Goal: Find specific page/section: Find specific page/section

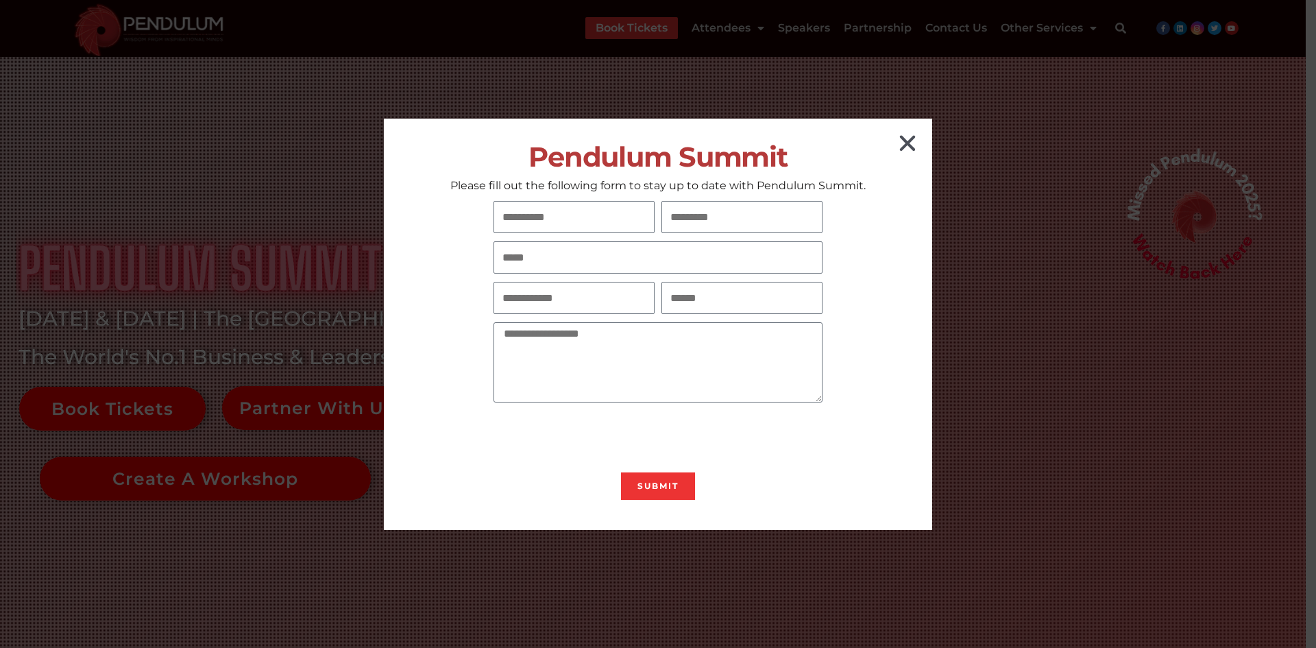
click at [908, 134] on icon "Close" at bounding box center [908, 143] width 22 height 22
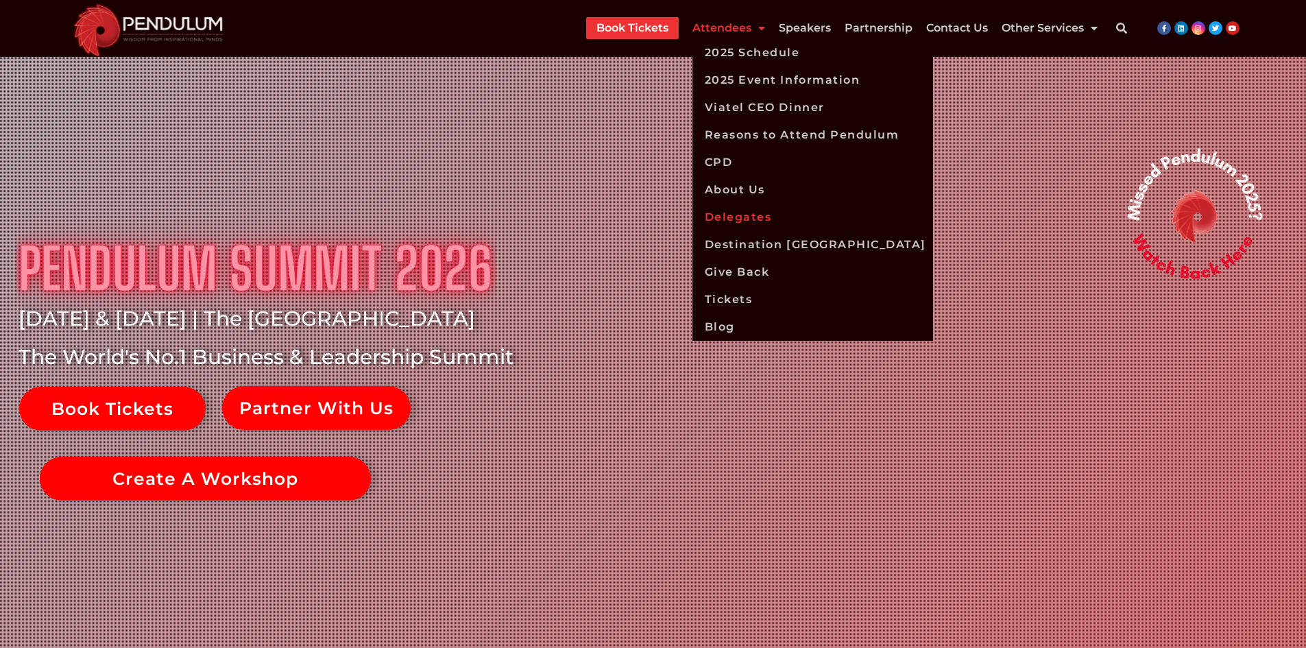
click at [743, 216] on link "Delegates" at bounding box center [812, 217] width 241 height 27
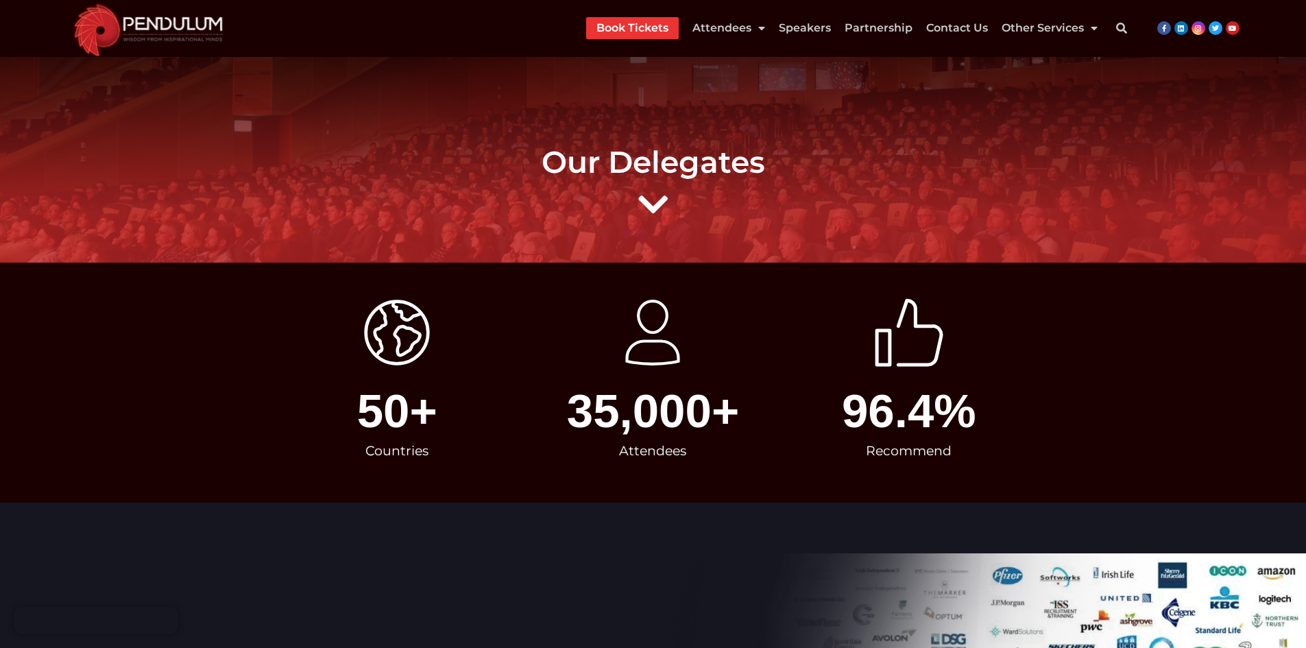
click at [154, 19] on img at bounding box center [148, 28] width 167 height 57
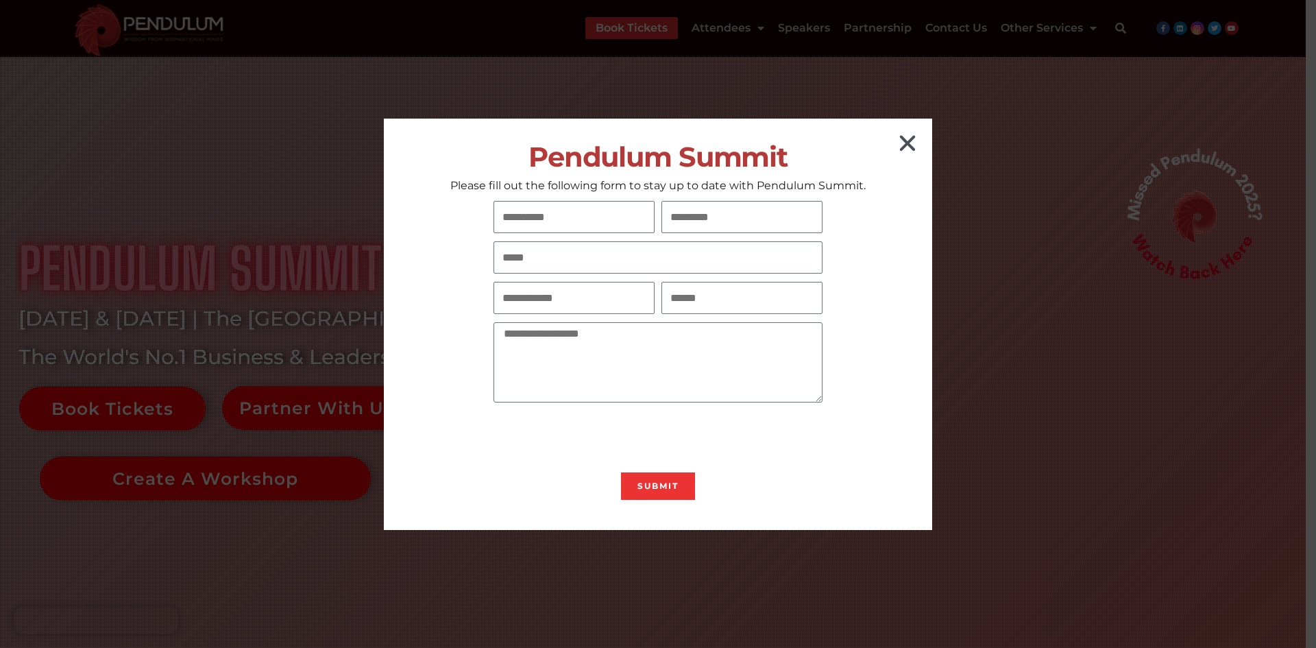
click at [911, 143] on icon "Close" at bounding box center [908, 143] width 22 height 22
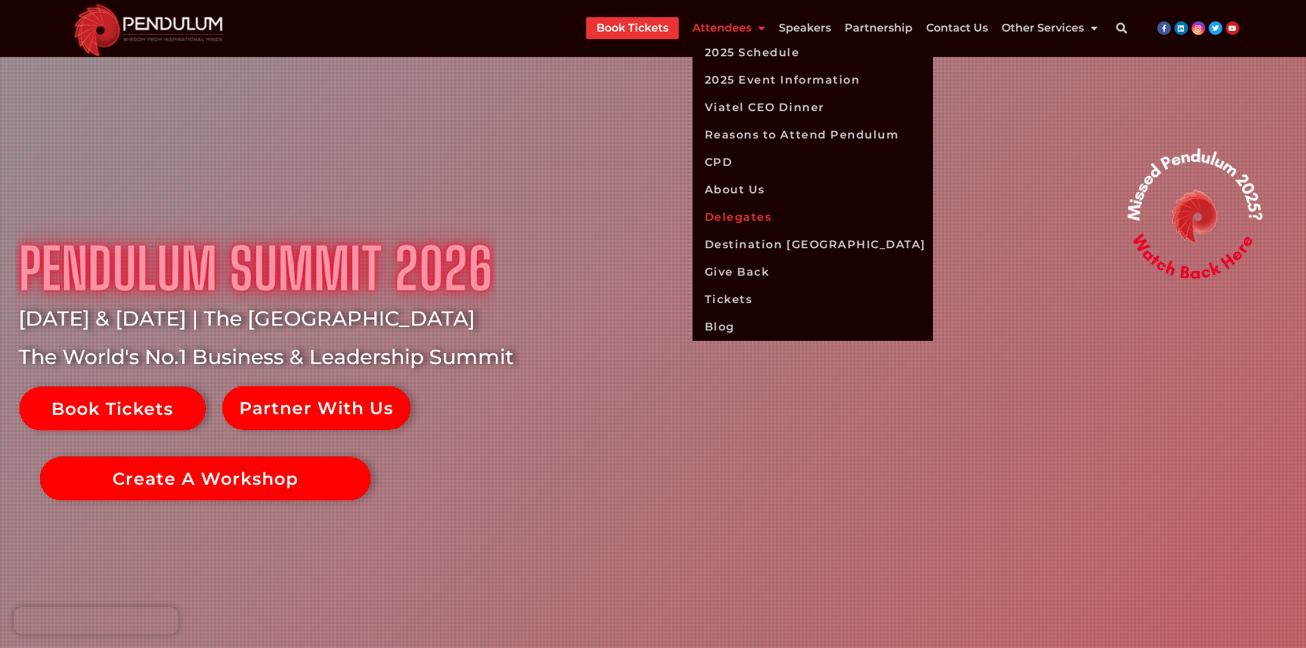
click at [751, 224] on link "Delegates" at bounding box center [812, 217] width 241 height 27
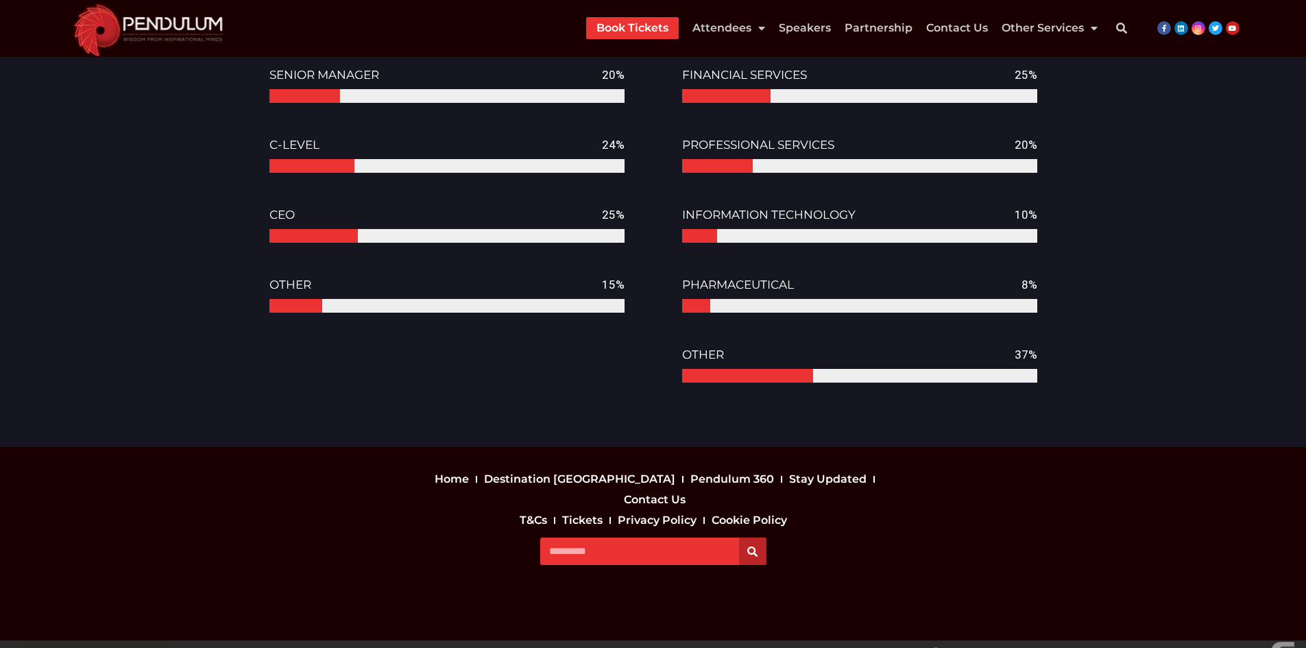
scroll to position [1406, 0]
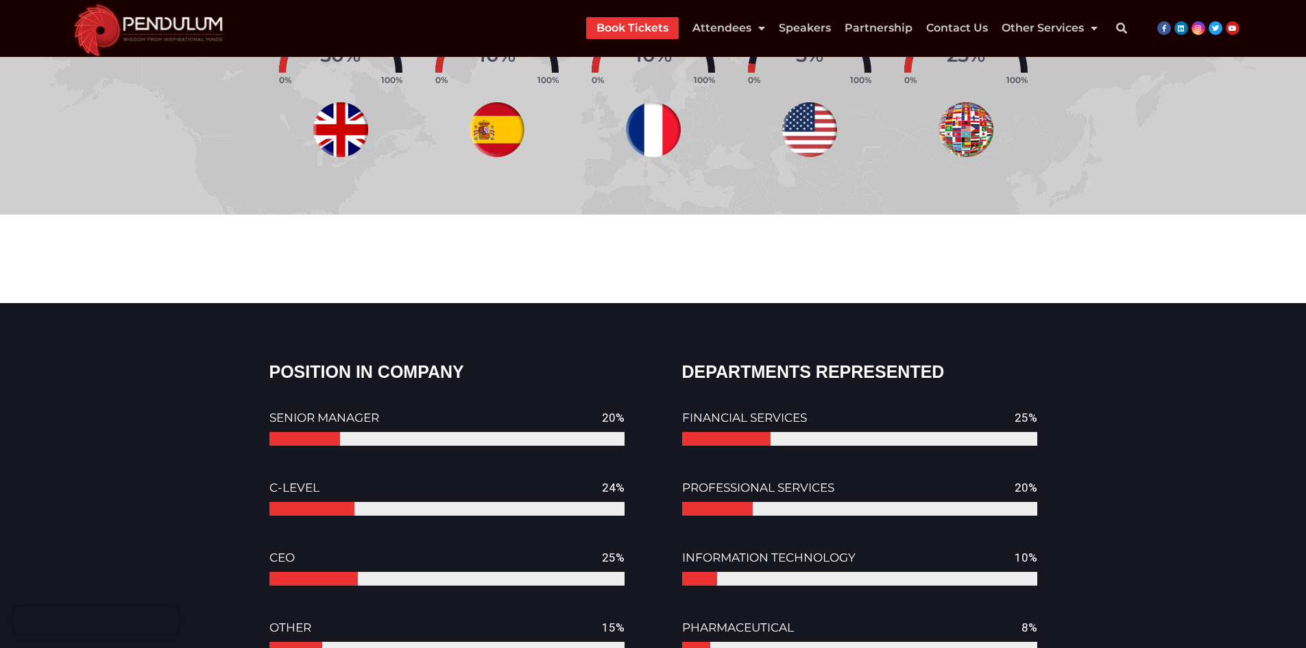
click at [155, 32] on img at bounding box center [148, 28] width 167 height 57
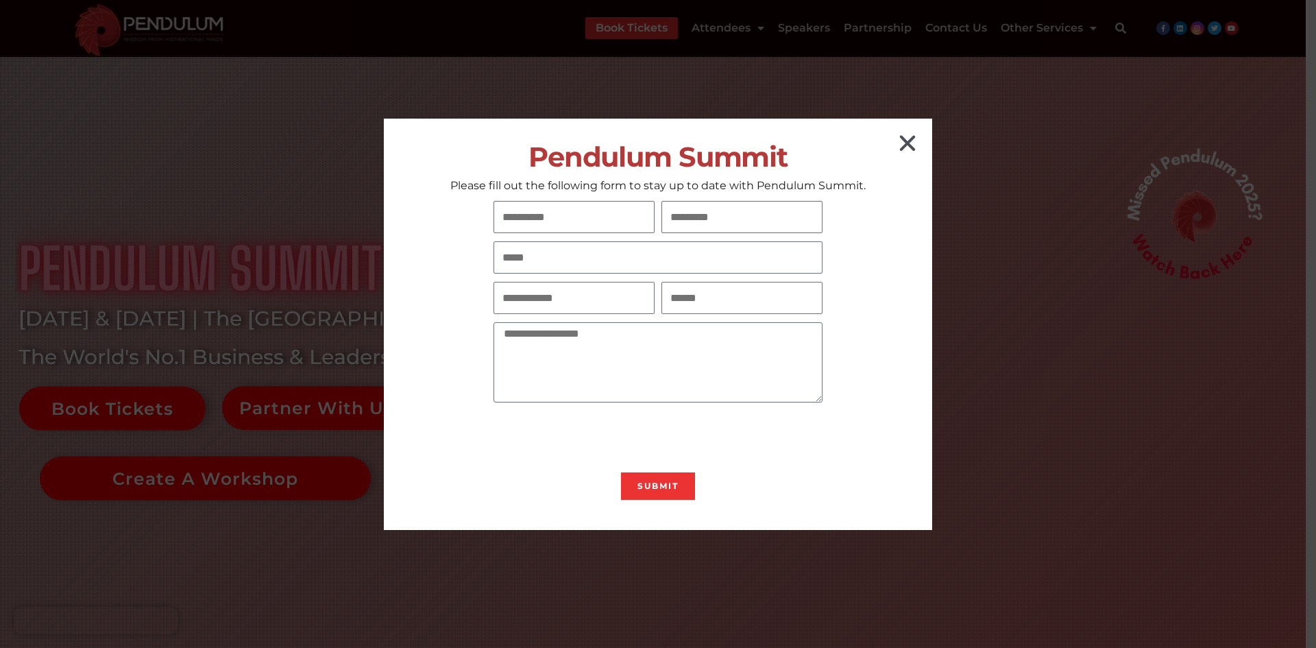
click at [915, 151] on icon "Close" at bounding box center [908, 143] width 22 height 22
